Goal: Task Accomplishment & Management: Manage account settings

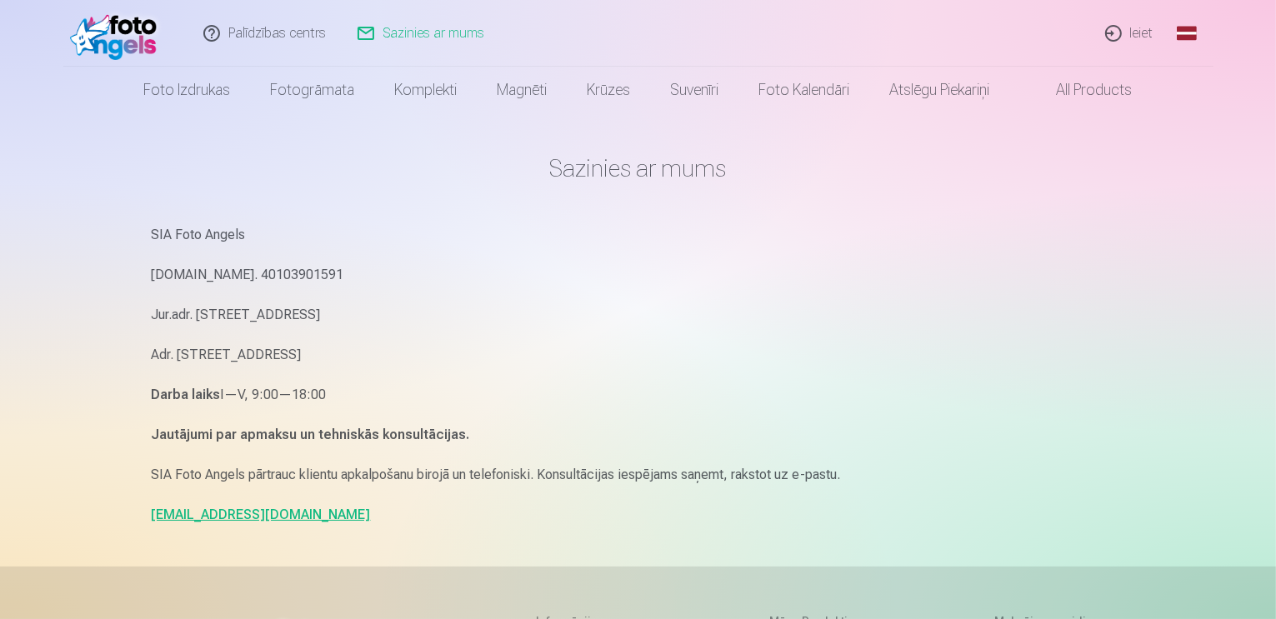
click at [1117, 33] on link "Ieiet" at bounding box center [1131, 33] width 80 height 67
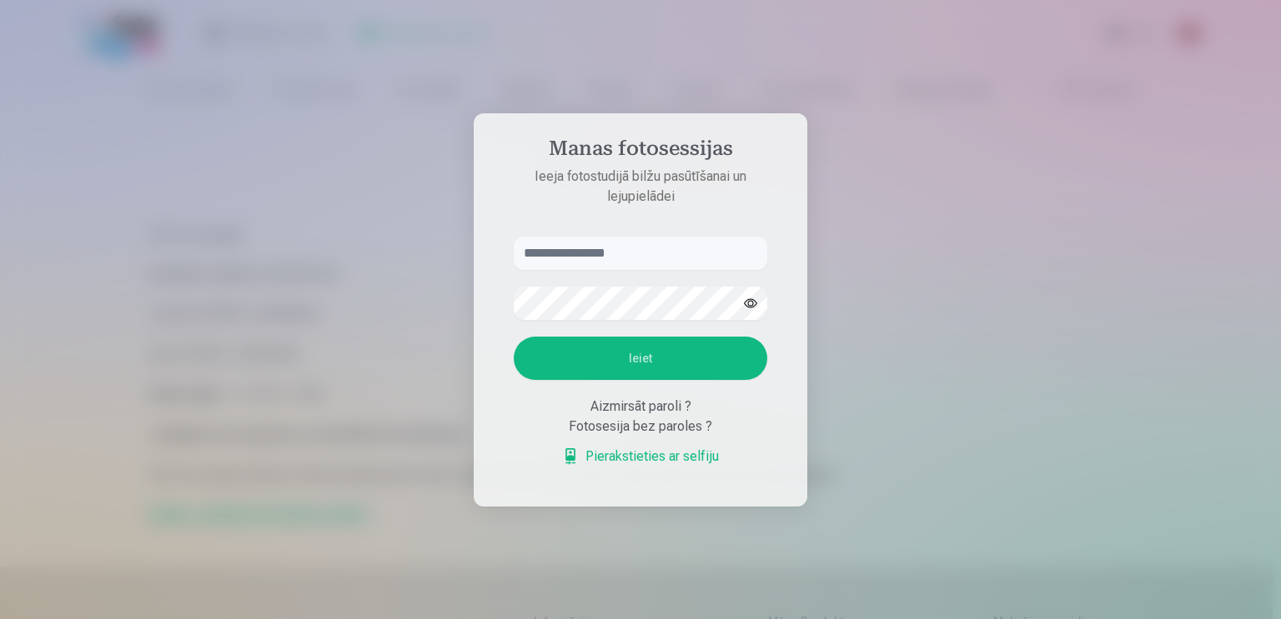
click at [677, 251] on input "text" at bounding box center [640, 253] width 253 height 33
type input "**********"
click at [514, 337] on button "Ieiet" at bounding box center [640, 358] width 253 height 43
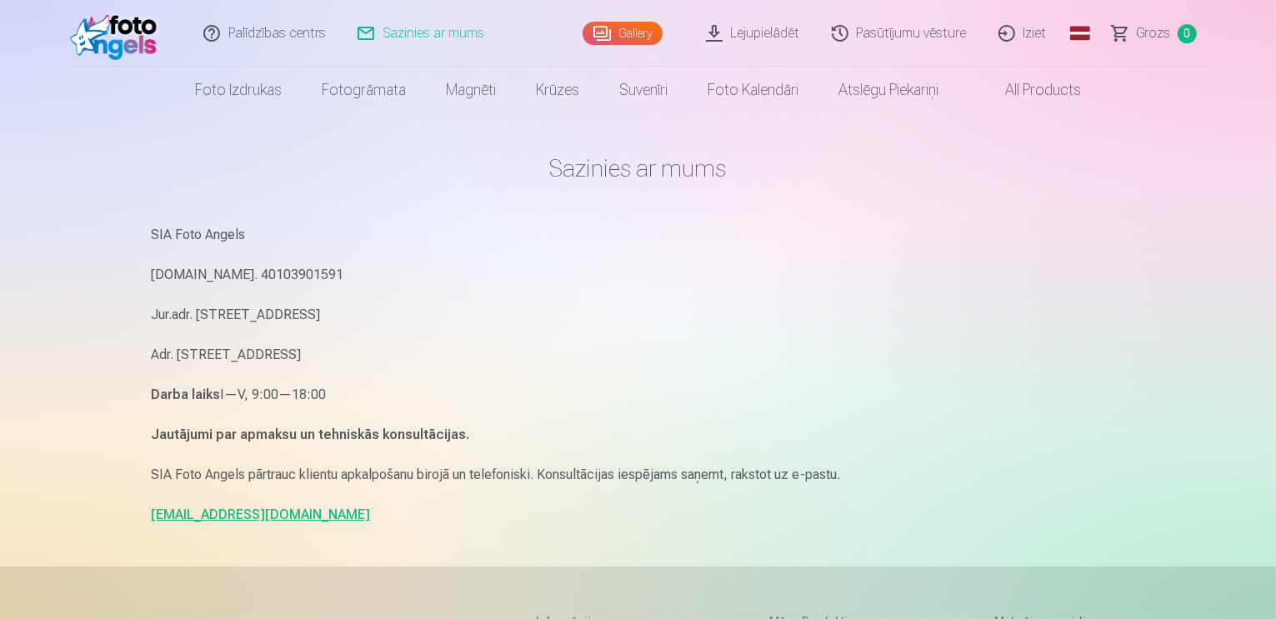
click at [631, 27] on link "Gallery" at bounding box center [623, 33] width 80 height 23
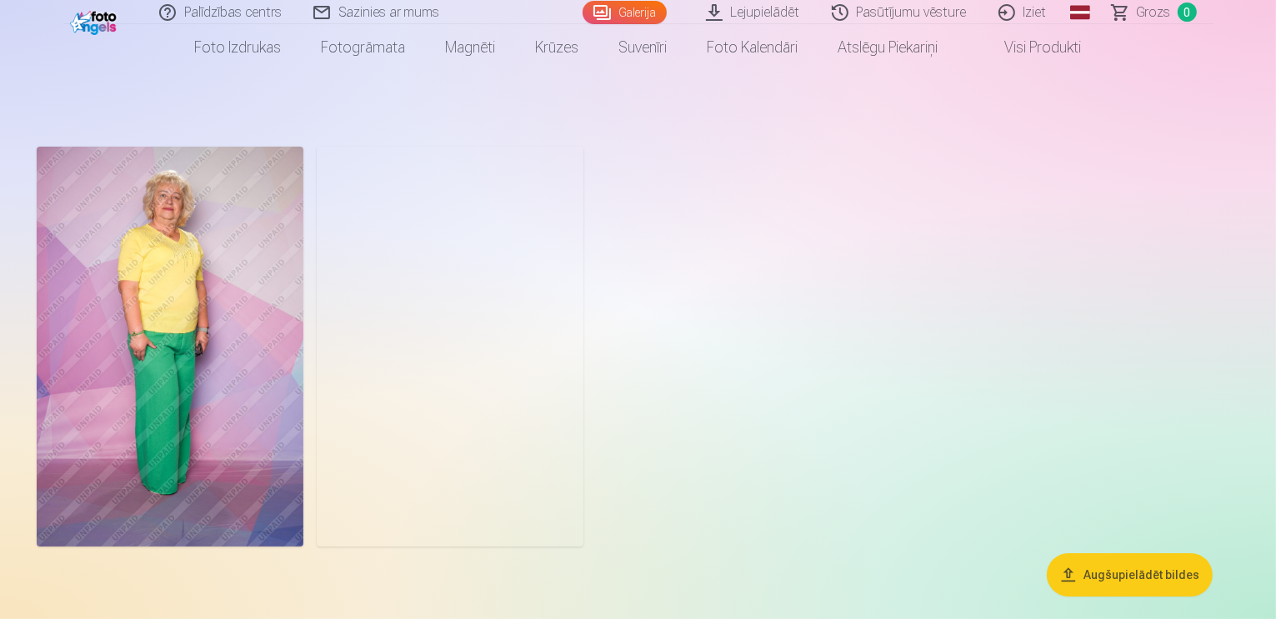
scroll to position [59, 0]
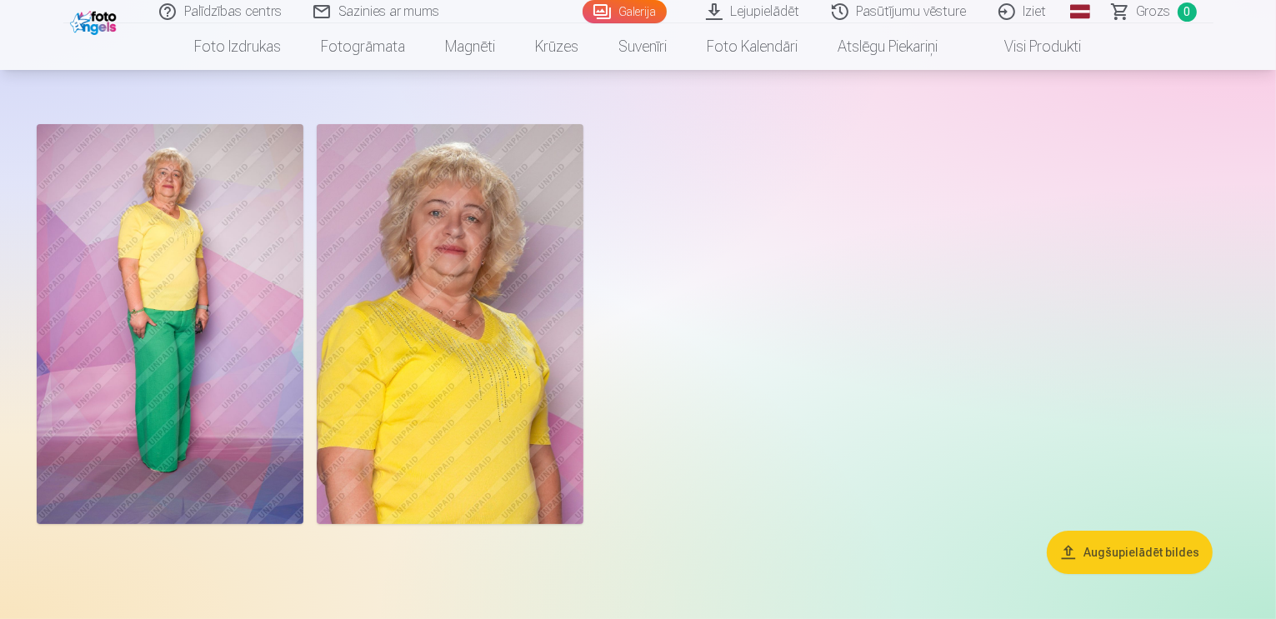
click at [1036, 8] on link "Iziet" at bounding box center [1024, 11] width 80 height 23
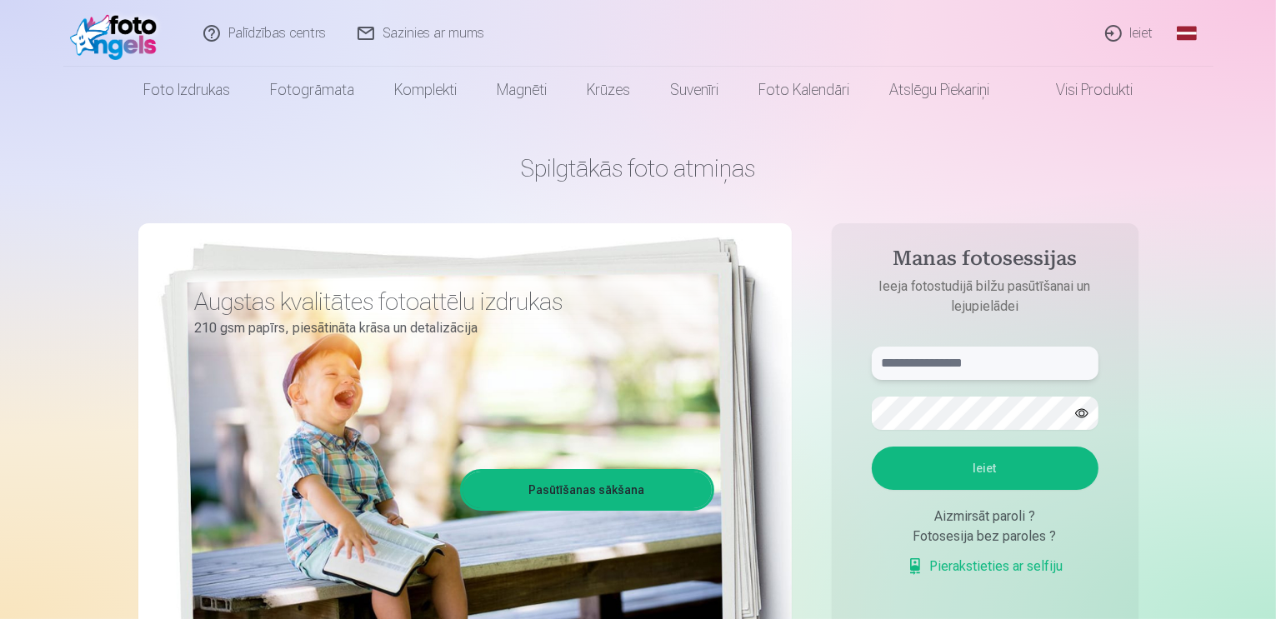
click at [943, 364] on input "text" at bounding box center [985, 363] width 227 height 33
type input "**********"
click at [872, 447] on button "Ieiet" at bounding box center [985, 468] width 227 height 43
click at [999, 465] on button "Ieiet" at bounding box center [985, 468] width 227 height 43
